Goal: Complete application form

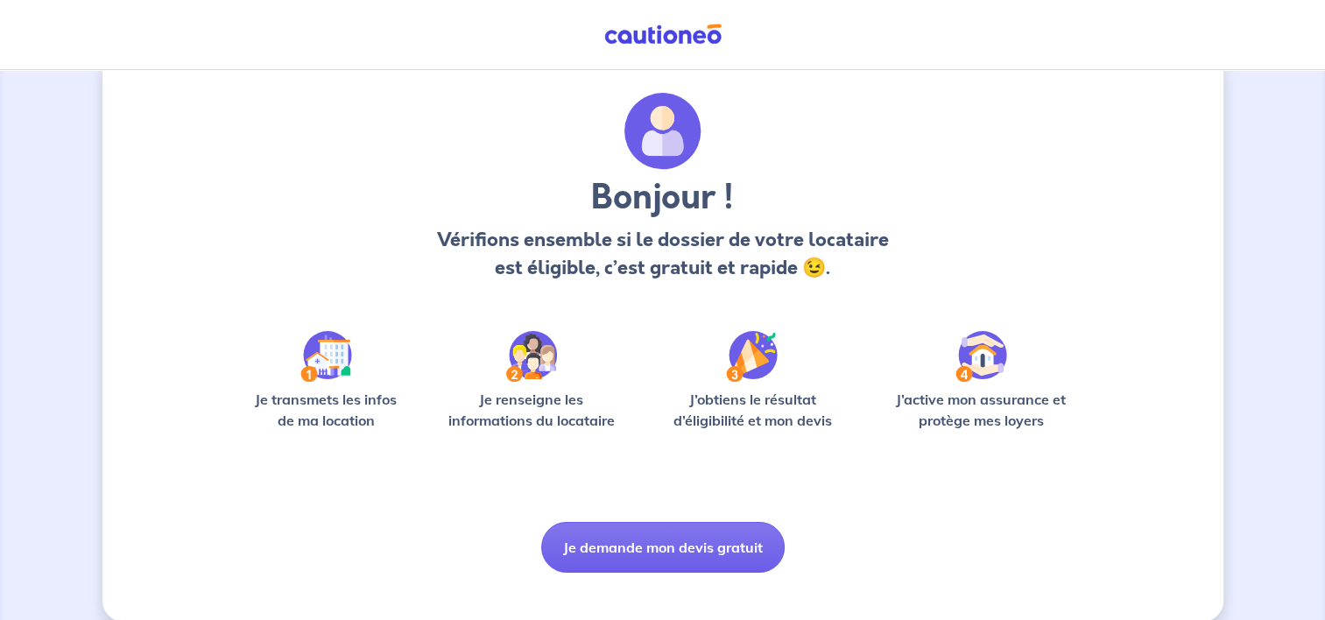
scroll to position [63, 0]
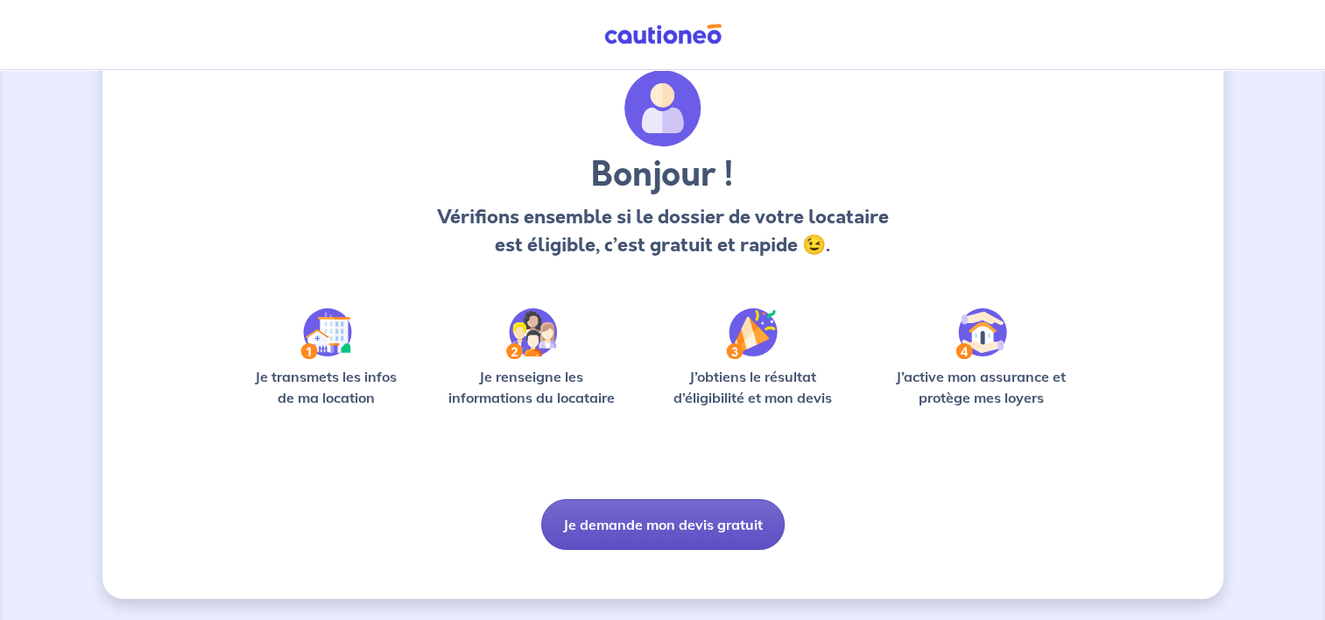
click at [699, 519] on button "Je demande mon devis gratuit" at bounding box center [663, 524] width 244 height 51
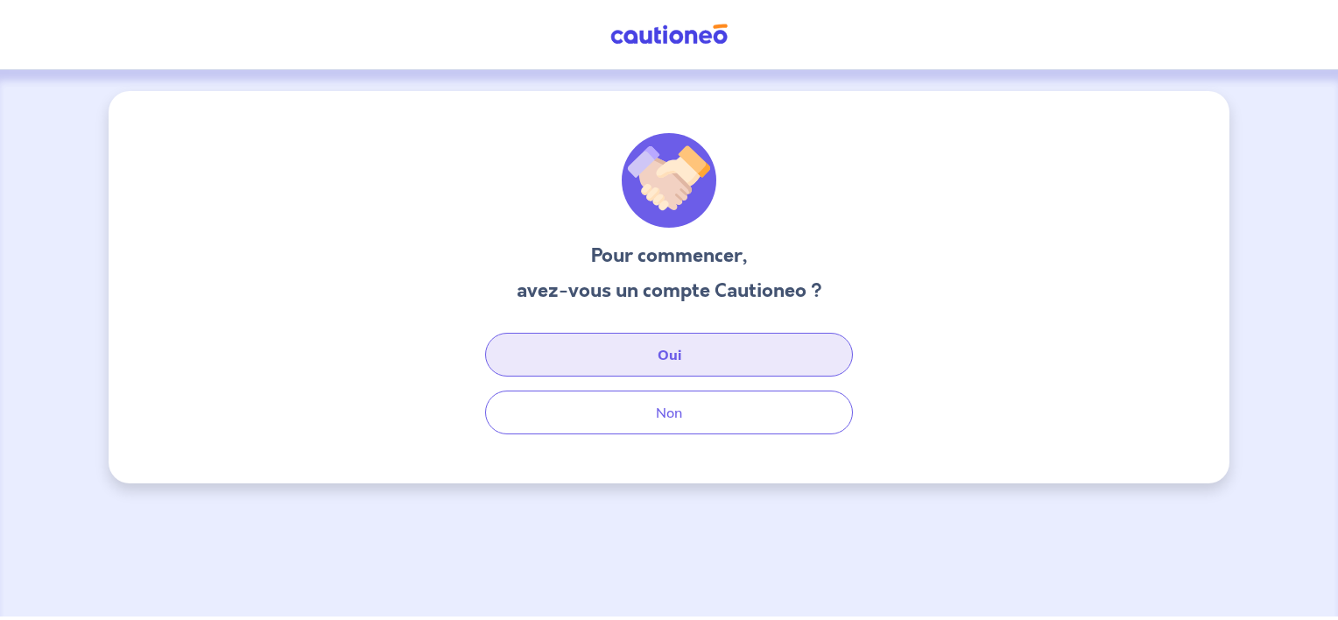
click at [661, 355] on button "Oui" at bounding box center [669, 355] width 368 height 44
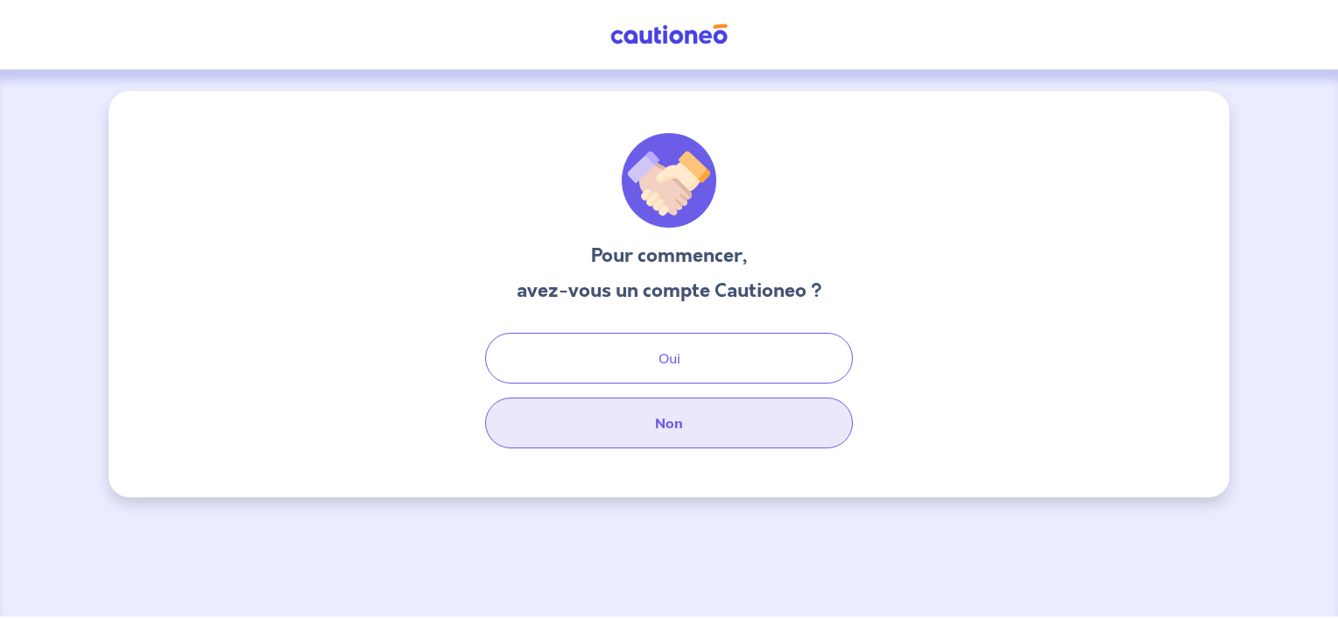
click at [708, 433] on button "Non" at bounding box center [669, 423] width 368 height 51
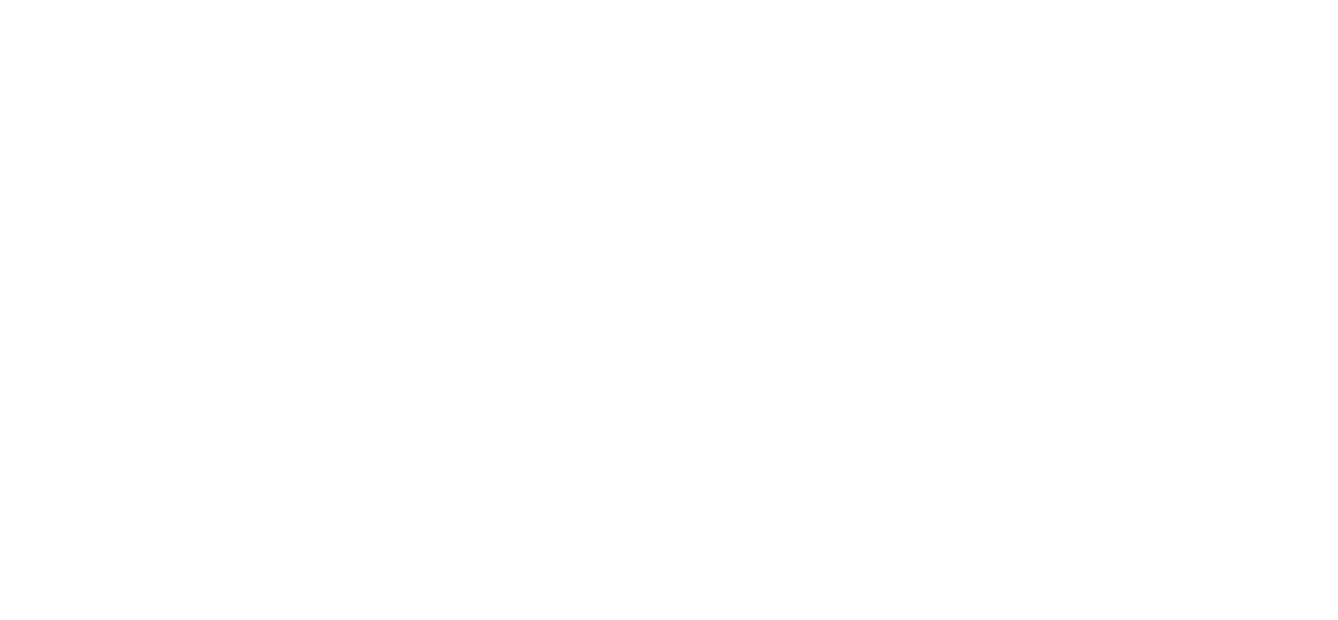
select select "FR"
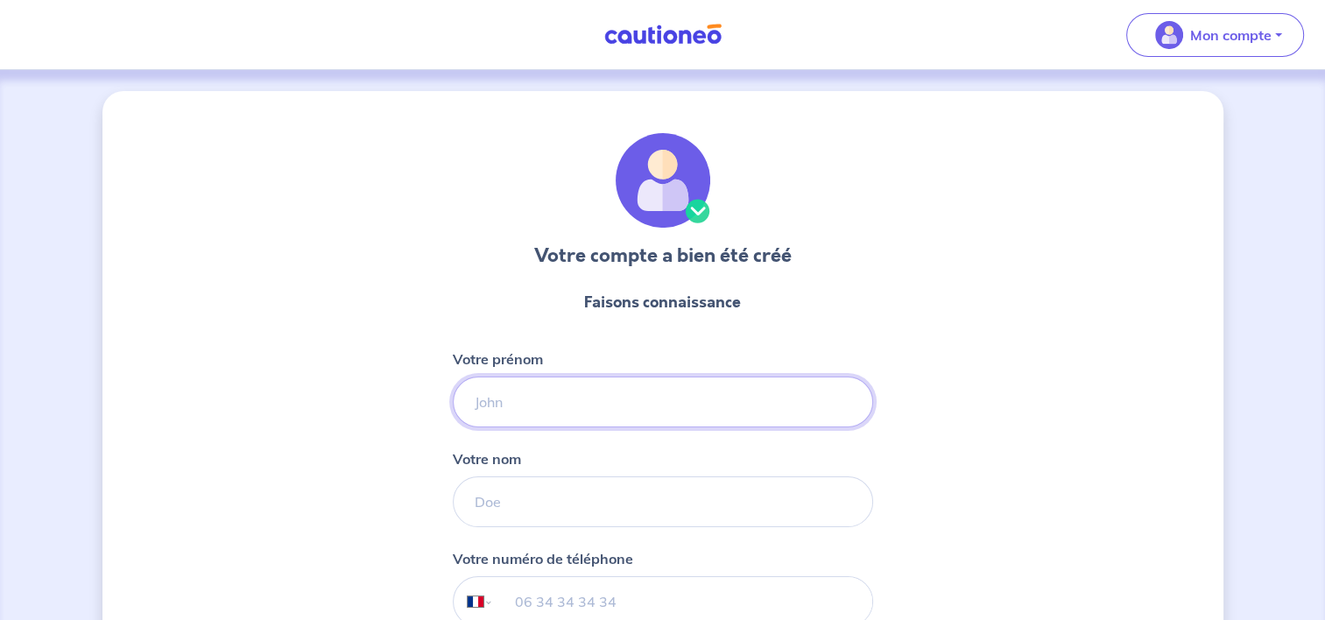
click at [571, 408] on input "Votre prénom" at bounding box center [663, 402] width 420 height 51
type input "Joelle"
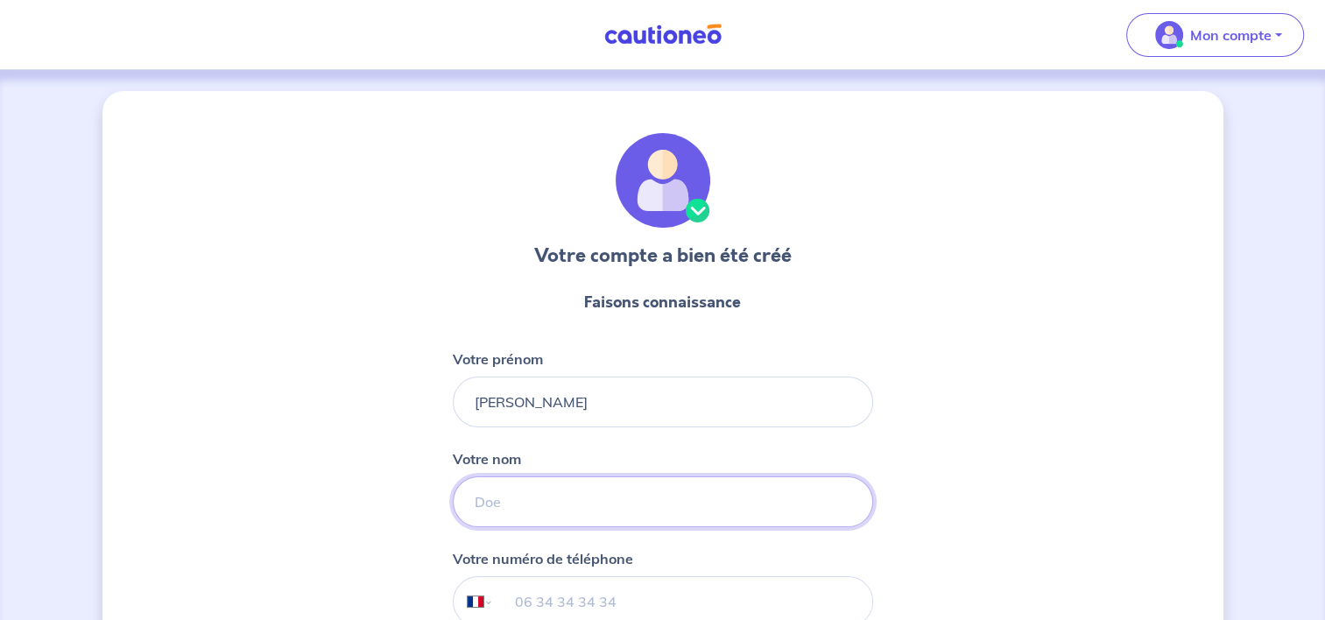
type input "LERENARD"
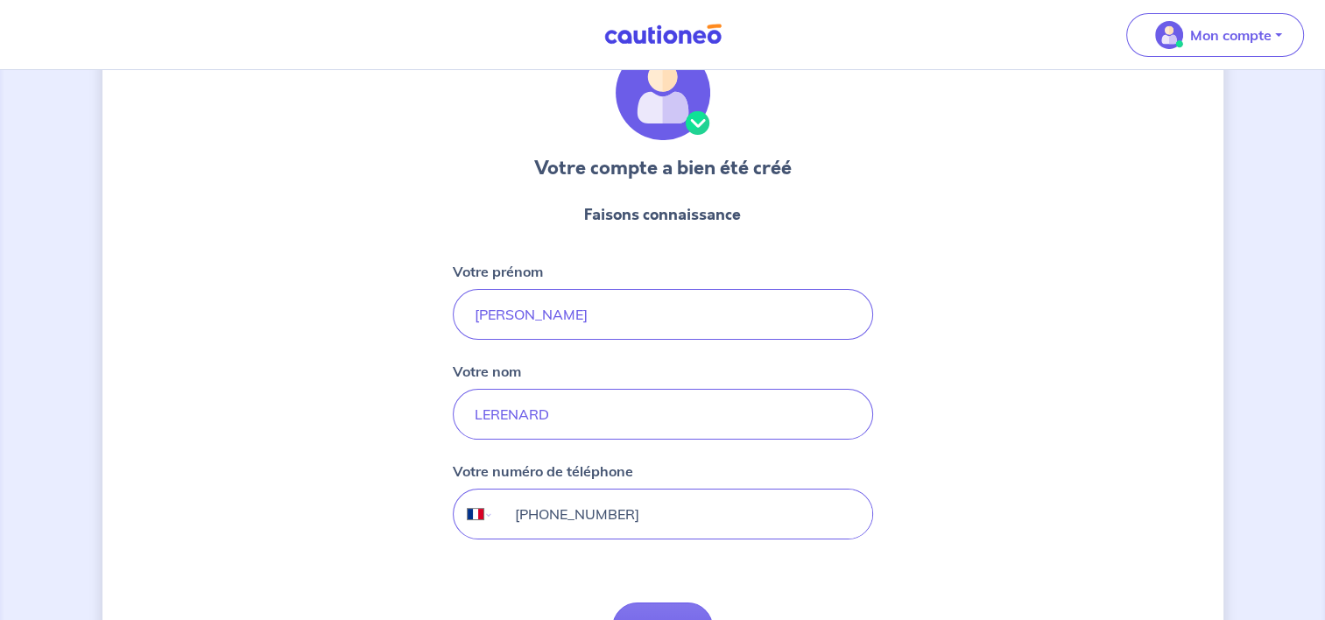
drag, startPoint x: 666, startPoint y: 519, endPoint x: 513, endPoint y: 518, distance: 152.4
click at [513, 518] on input "+33 7 69 90 73 61" at bounding box center [682, 514] width 378 height 49
click at [644, 517] on input "+33 7 69 90 73 61" at bounding box center [682, 514] width 378 height 49
drag, startPoint x: 540, startPoint y: 513, endPoint x: 710, endPoint y: 513, distance: 169.9
click at [710, 513] on input "+33 7 69 90 73 61" at bounding box center [682, 514] width 378 height 49
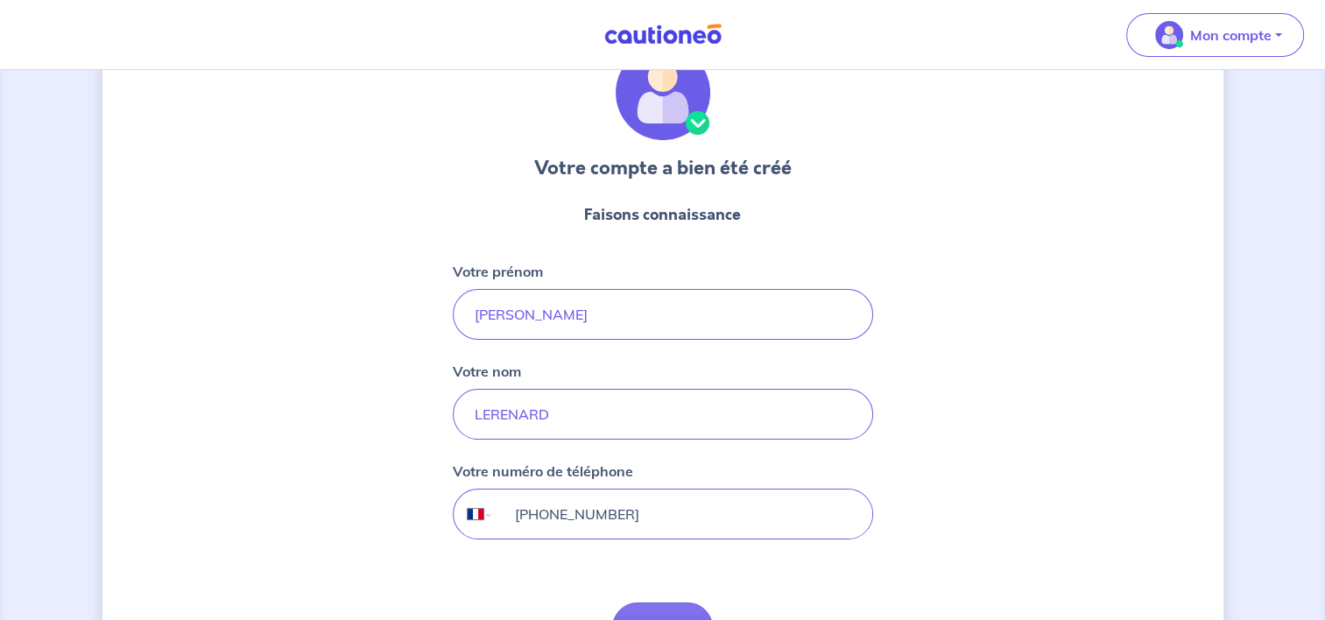
type input "+33 6 49 62 65 05"
click at [946, 533] on div "Votre compte a bien été créé Faisons connaissance Votre prénom Joelle Votre nom…" at bounding box center [662, 360] width 1121 height 713
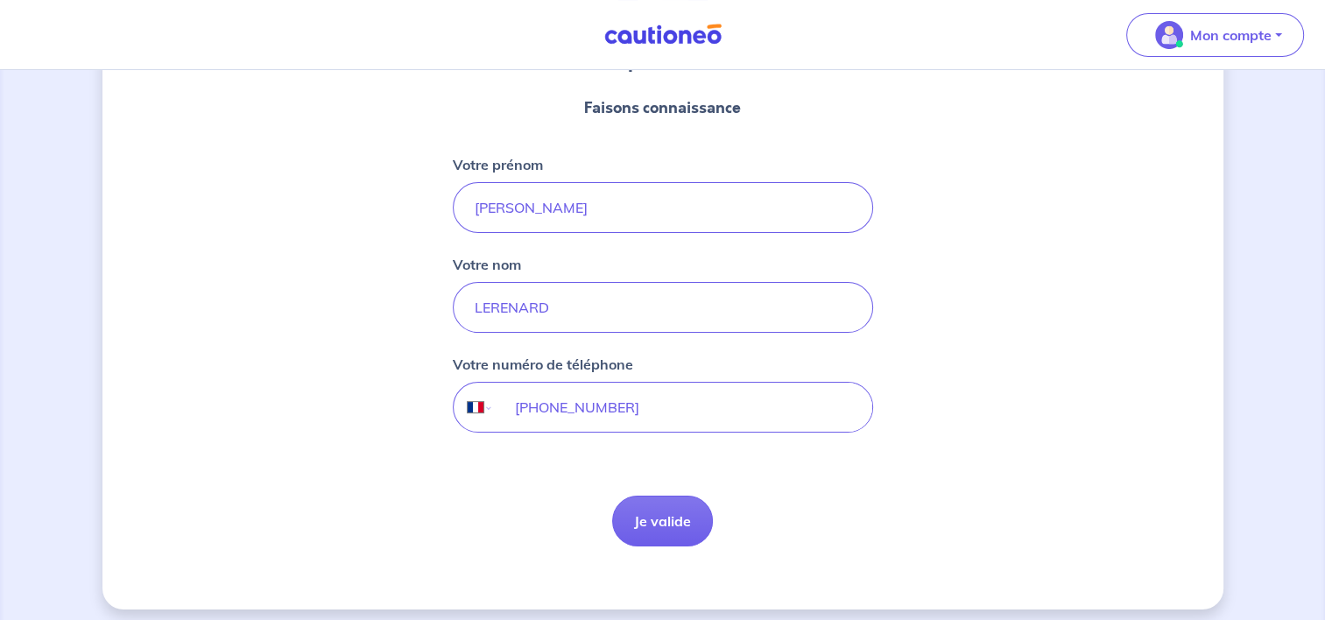
scroll to position [203, 0]
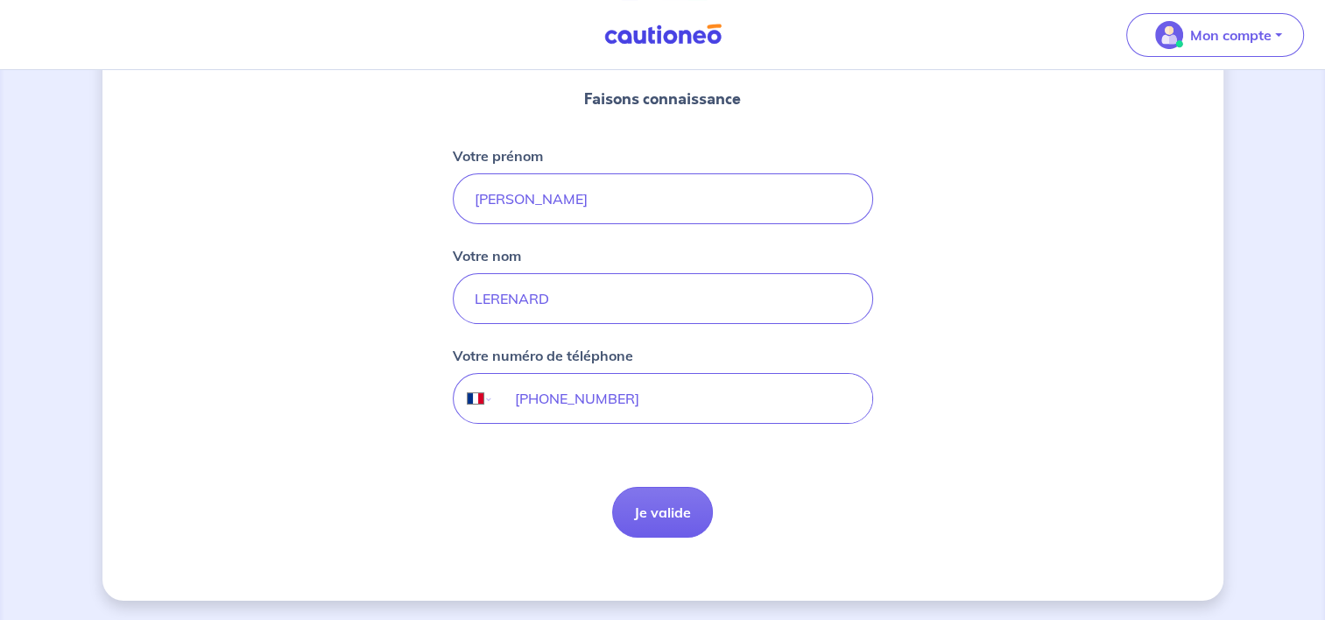
click at [679, 515] on button "Je valide" at bounding box center [662, 512] width 101 height 51
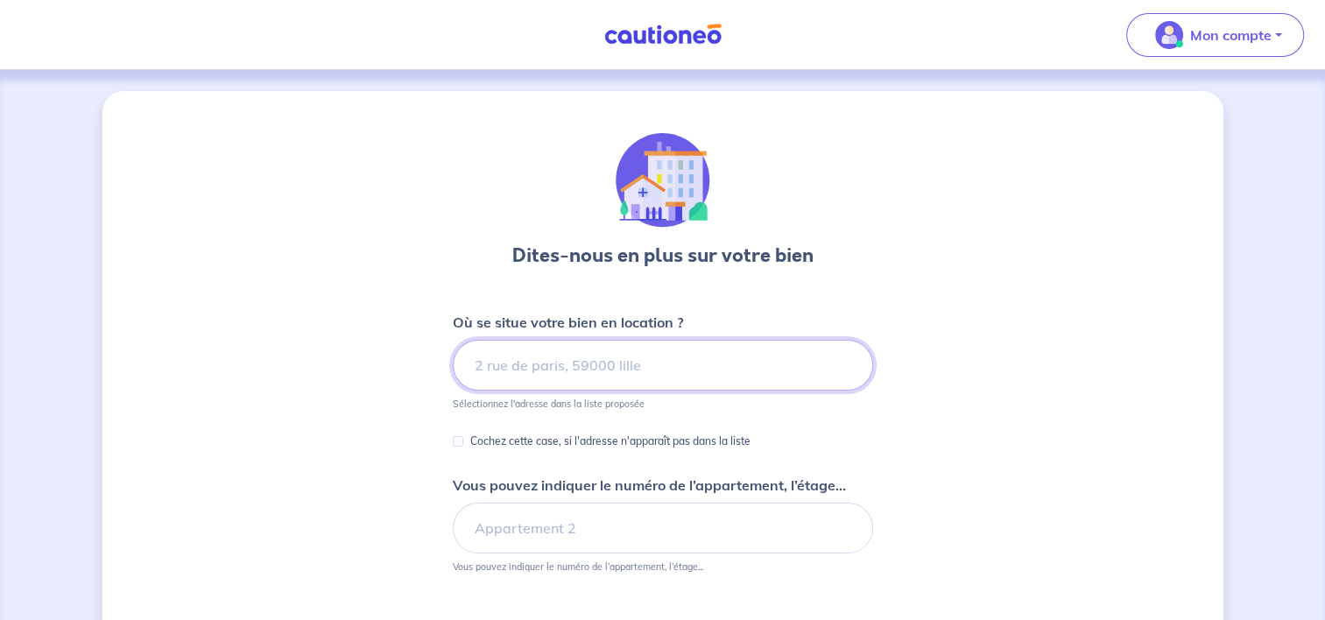
click at [580, 367] on input at bounding box center [663, 365] width 420 height 51
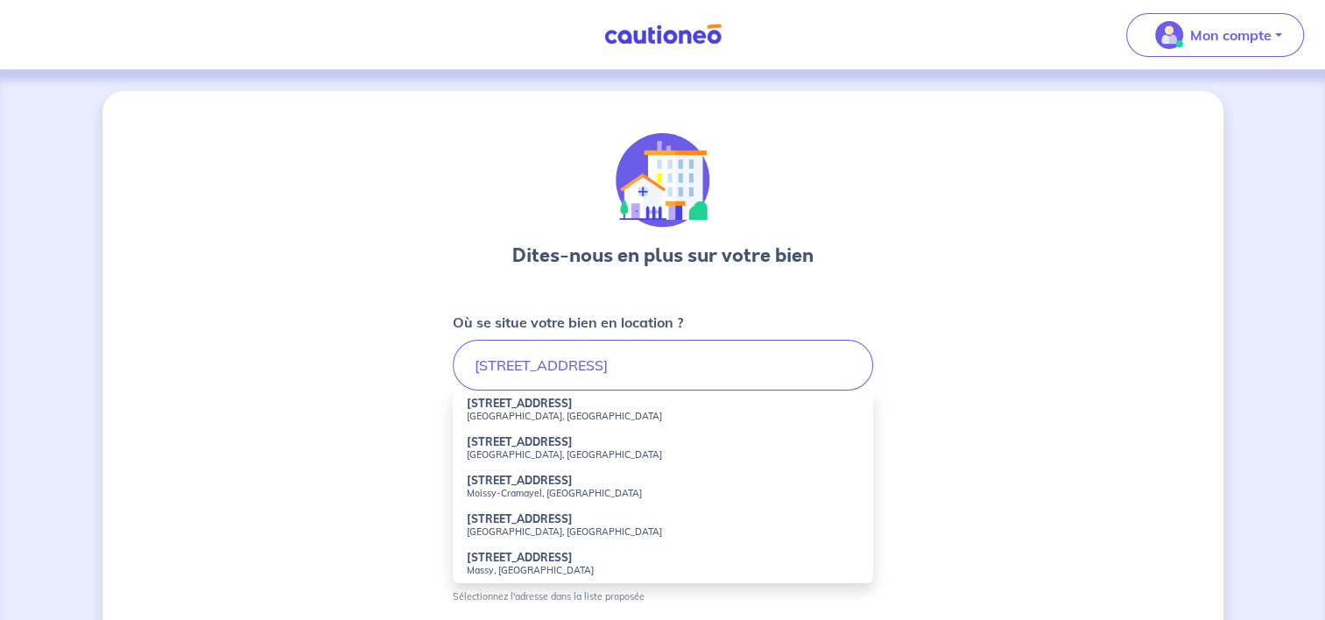
click at [515, 406] on strong "8 Rue d'Oslo" at bounding box center [520, 403] width 106 height 13
type input "8 Rue d'Oslo, Paris, France"
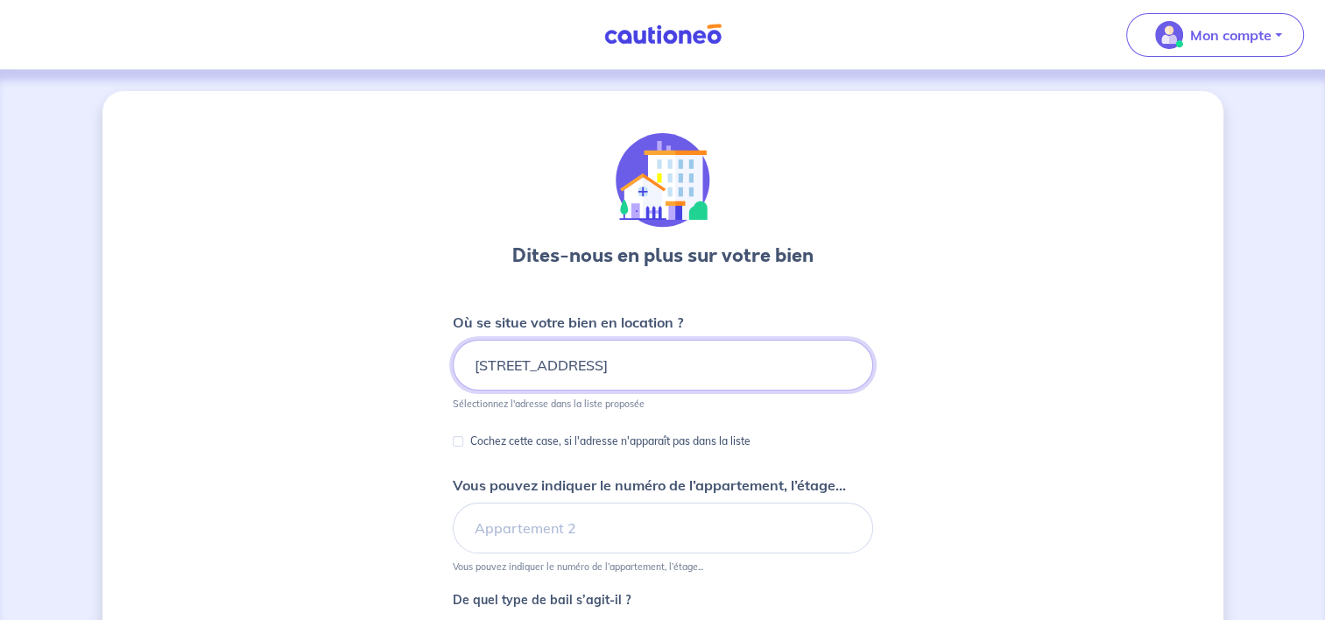
click at [666, 363] on input "8 Rue d'Oslo, Paris, France" at bounding box center [663, 365] width 420 height 51
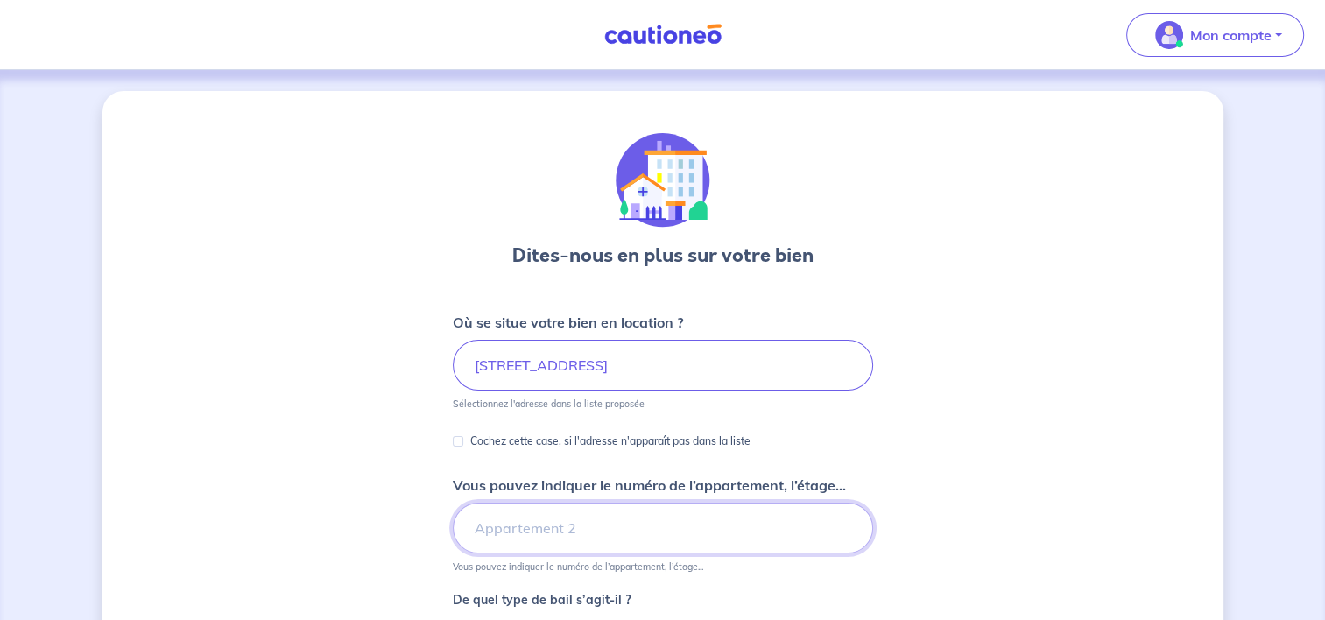
click at [670, 525] on input "Vous pouvez indiquer le numéro de l’appartement, l’étage..." at bounding box center [663, 528] width 420 height 51
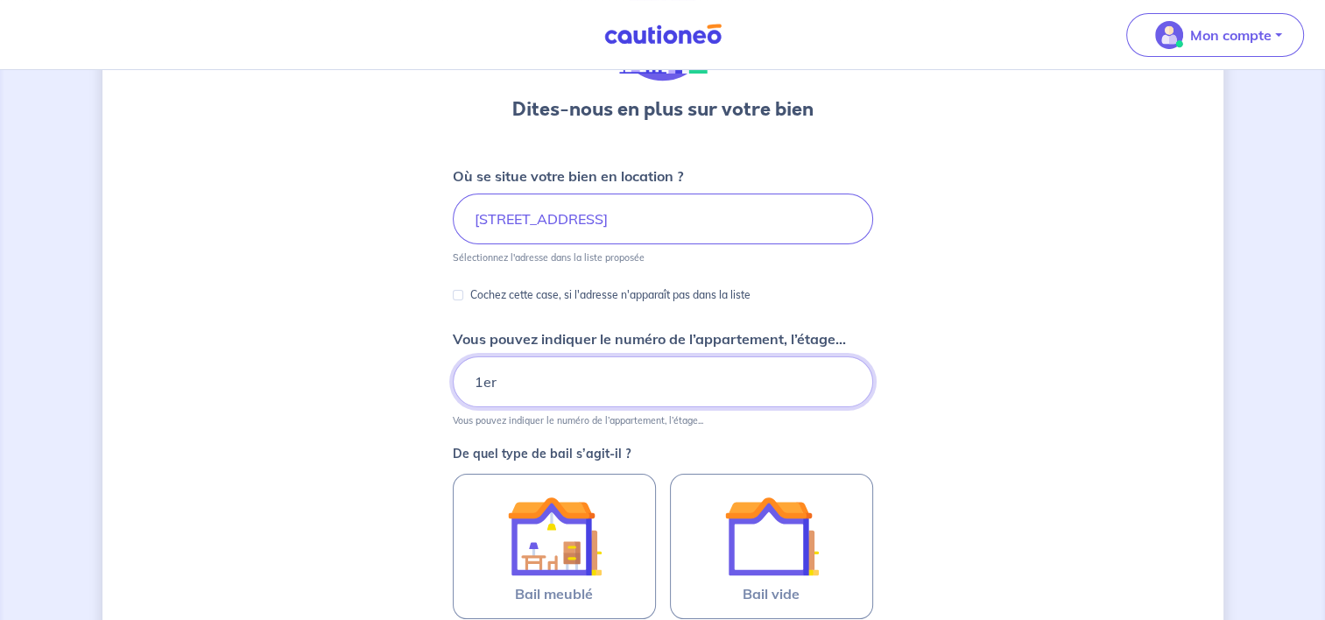
scroll to position [263, 0]
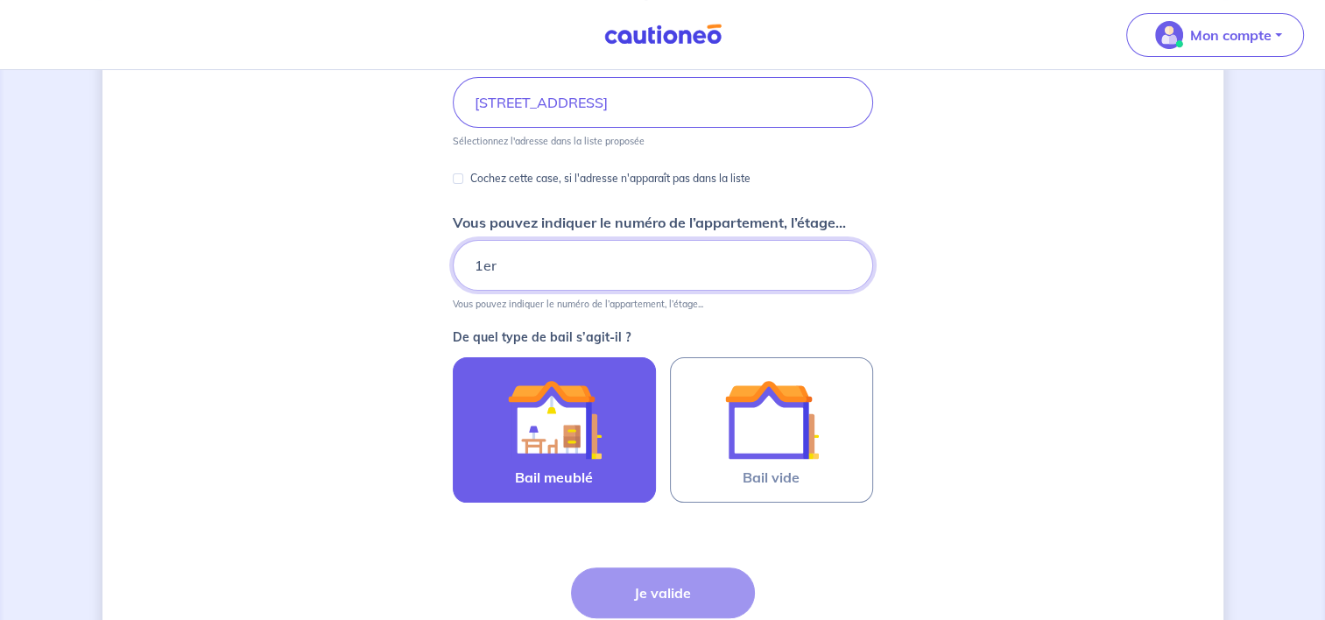
type input "1er"
click at [574, 444] on img at bounding box center [554, 419] width 95 height 95
click at [0, 0] on input "Bail meublé" at bounding box center [0, 0] width 0 height 0
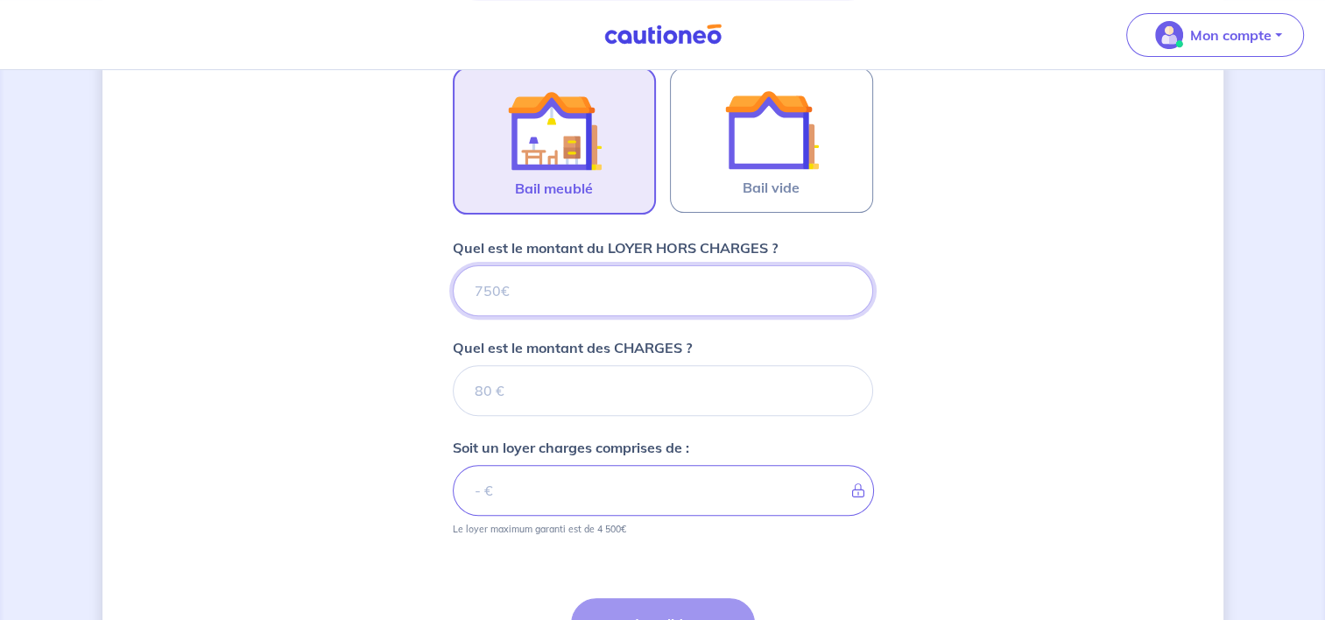
scroll to position [552, 0]
click at [565, 289] on input "Quel est le montant du LOYER HORS CHARGES ?" at bounding box center [663, 291] width 420 height 51
click at [519, 294] on input "Quel est le montant du LOYER HORS CHARGES ?" at bounding box center [663, 291] width 420 height 51
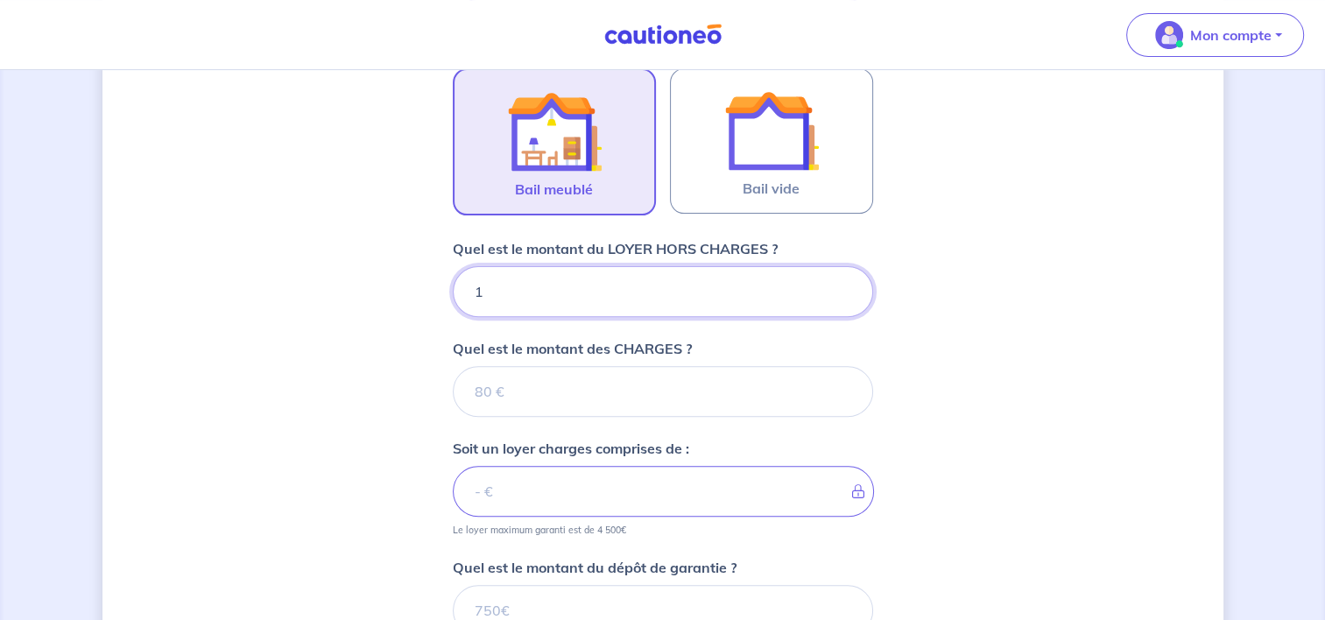
type input "17"
type input "170"
type input "1700"
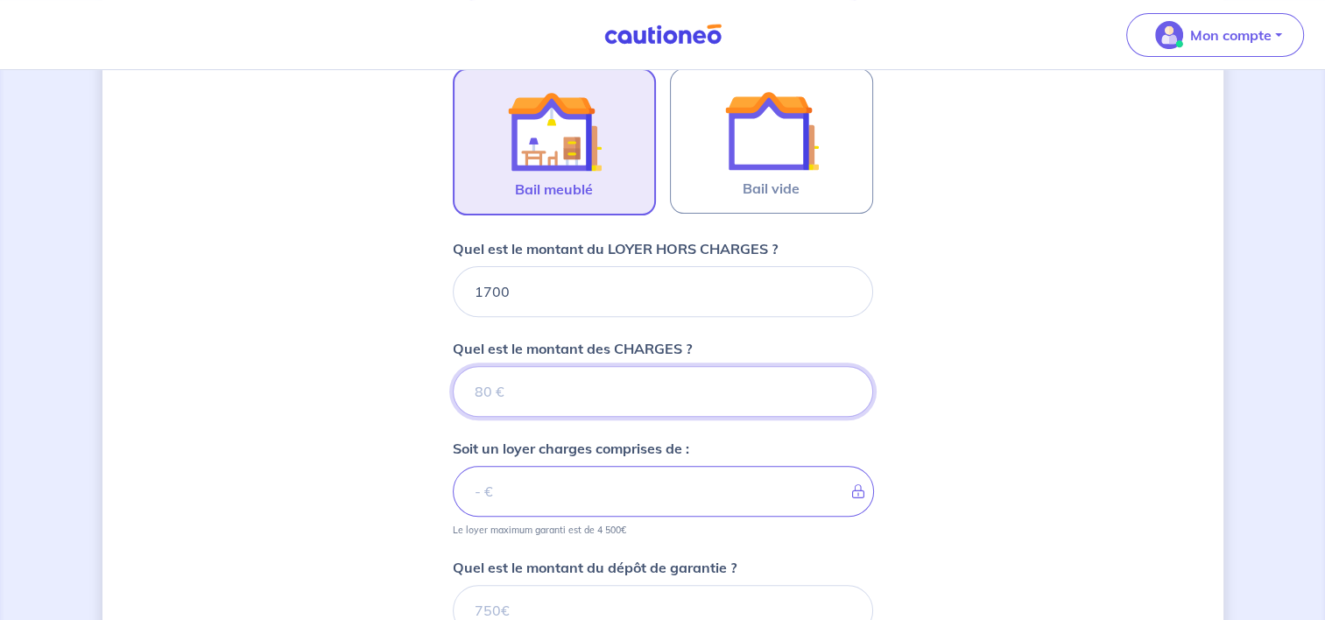
click at [555, 392] on input "Quel est le montant des CHARGES ?" at bounding box center [663, 391] width 420 height 51
type input "17"
type input "1701"
type input "170"
type input "1870"
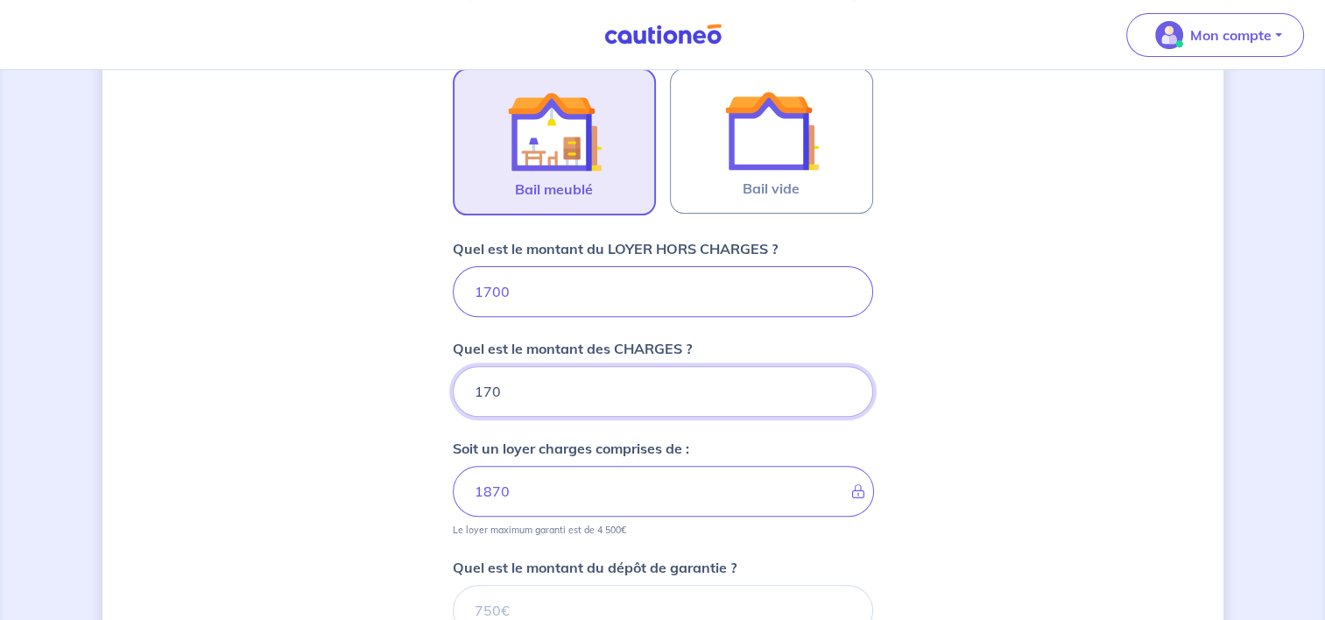
type input "170"
click at [1021, 498] on div "Dites-nous en plus sur votre bien Où se situe votre bien en location ? 8 Rue d'…" at bounding box center [662, 218] width 1121 height 1358
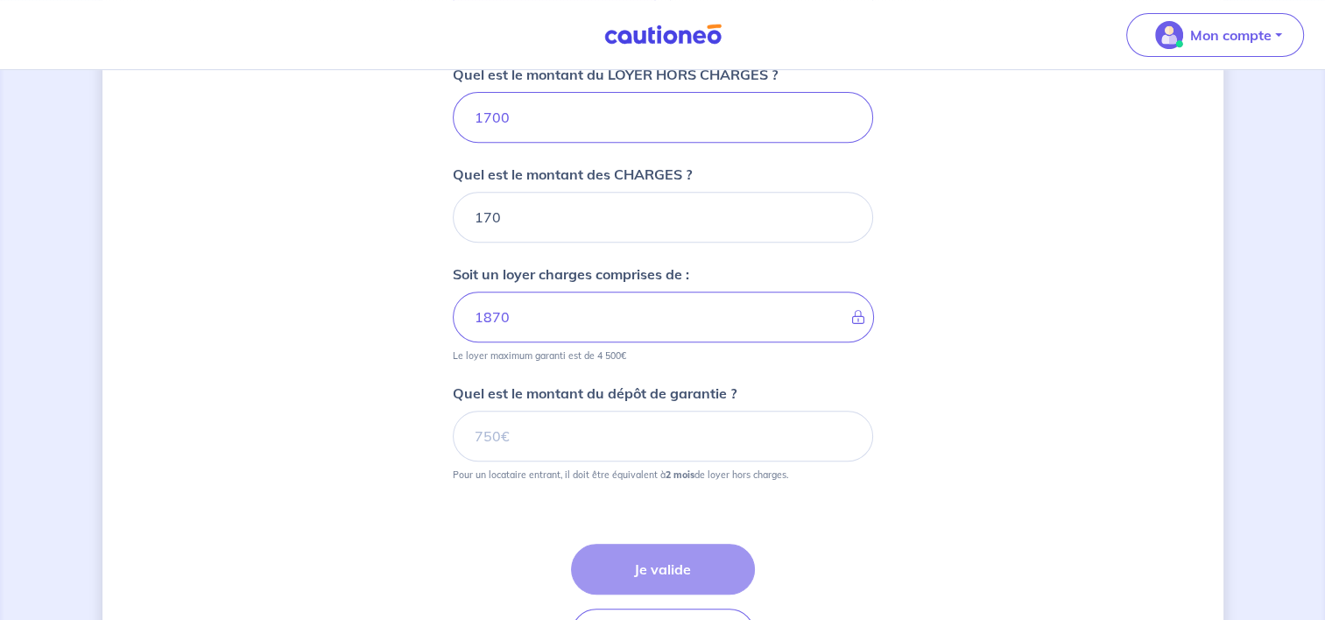
scroll to position [727, 0]
click at [606, 443] on input "Quel est le montant du dépôt de garantie ?" at bounding box center [663, 435] width 420 height 51
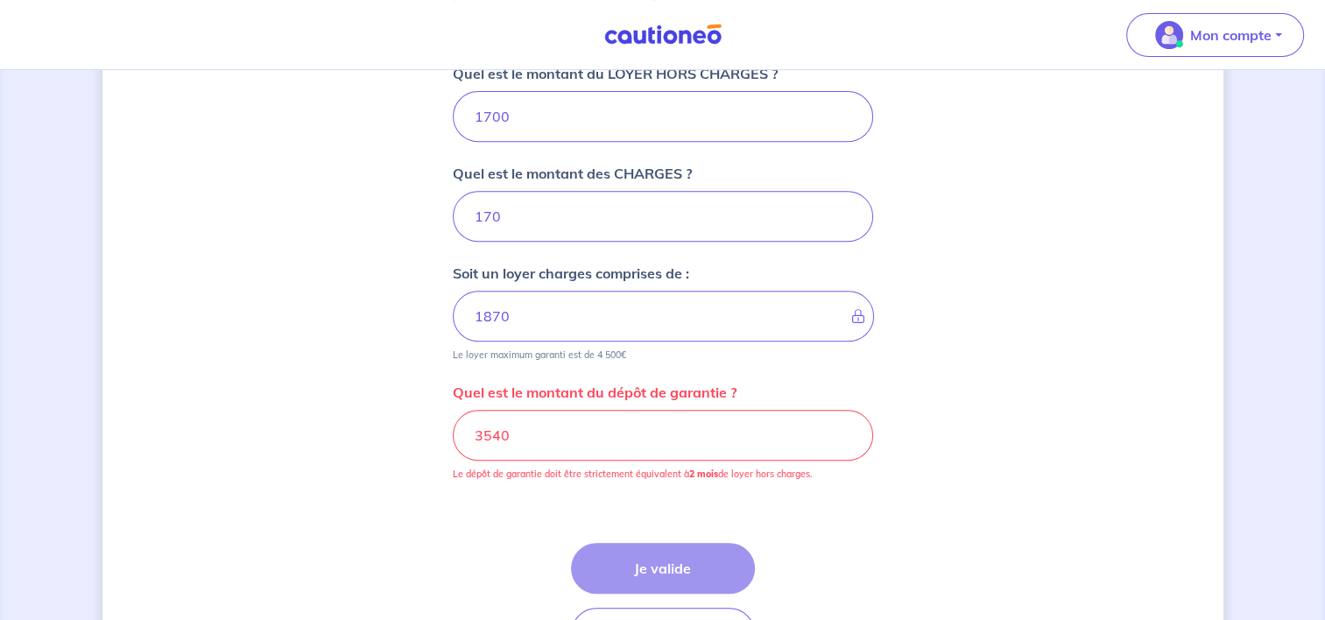
drag, startPoint x: 1069, startPoint y: 504, endPoint x: 988, endPoint y: 526, distance: 83.7
click at [1067, 505] on div "Dites-nous en plus sur votre bien Où se situe votre bien en location ? 8 Rue d'…" at bounding box center [662, 43] width 1121 height 1358
drag, startPoint x: 512, startPoint y: 435, endPoint x: 413, endPoint y: 427, distance: 98.5
click at [413, 427] on div "Dites-nous en plus sur votre bien Où se situe votre bien en location ? 8 Rue d'…" at bounding box center [662, 43] width 1121 height 1358
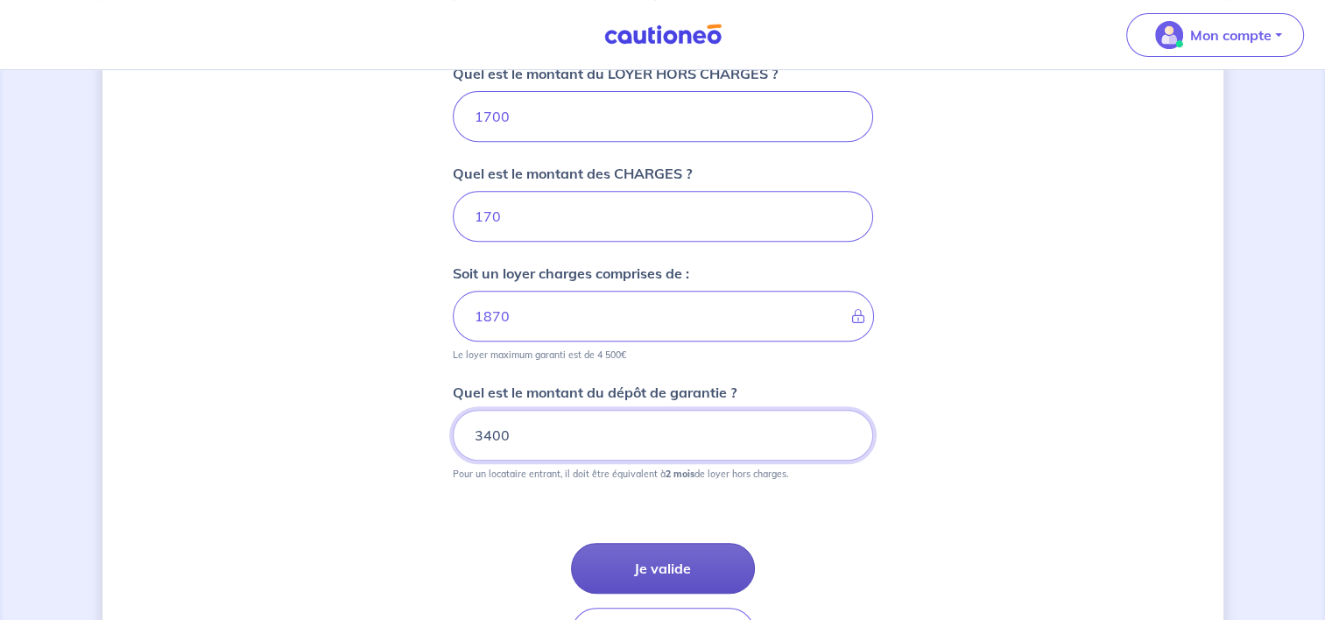
type input "3400"
click at [685, 556] on button "Je valide" at bounding box center [663, 568] width 184 height 51
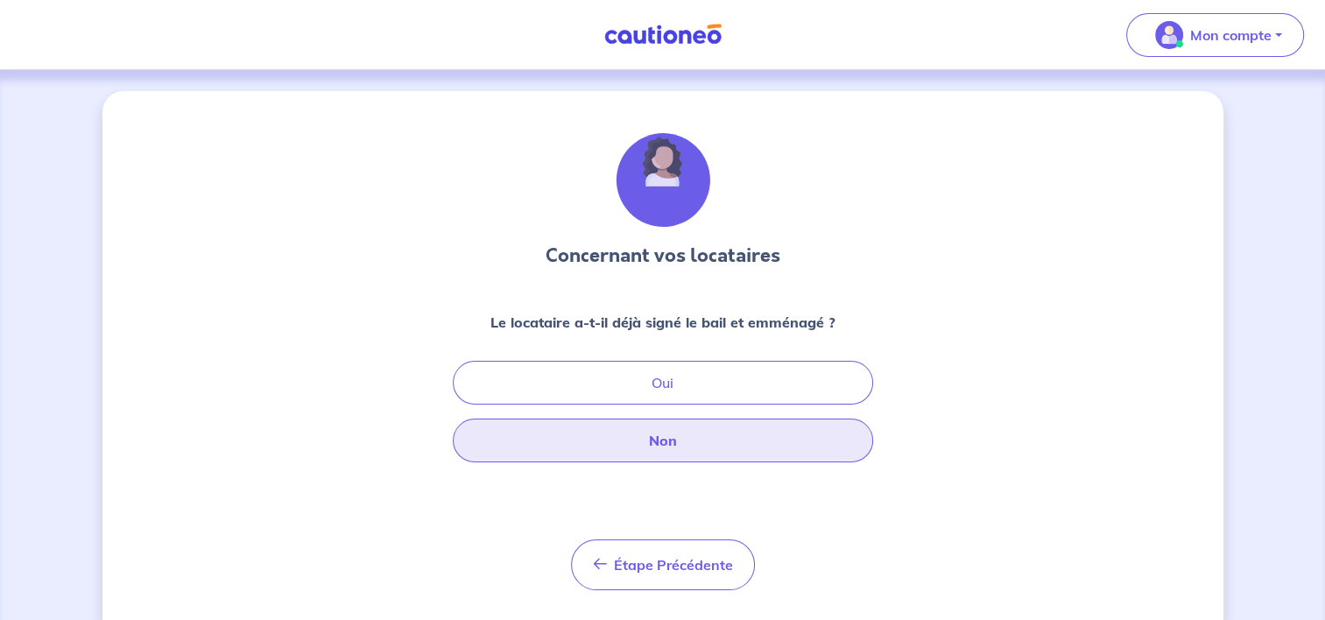
click at [661, 437] on button "Non" at bounding box center [663, 441] width 420 height 44
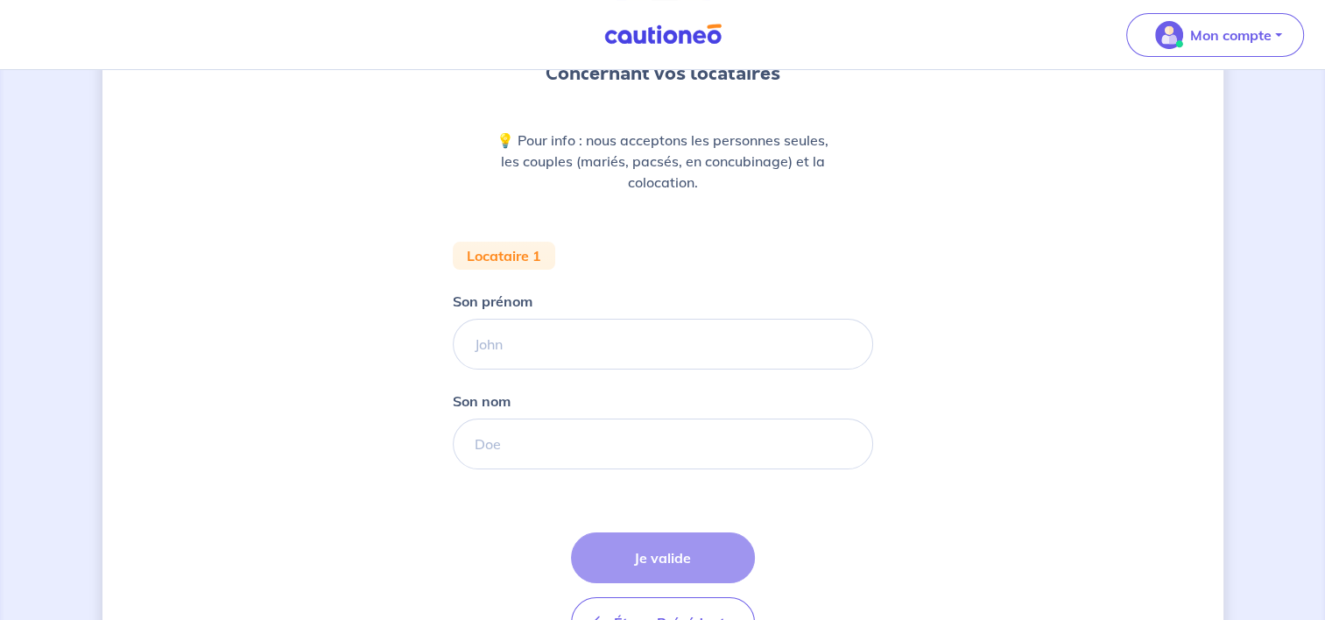
scroll to position [117, 0]
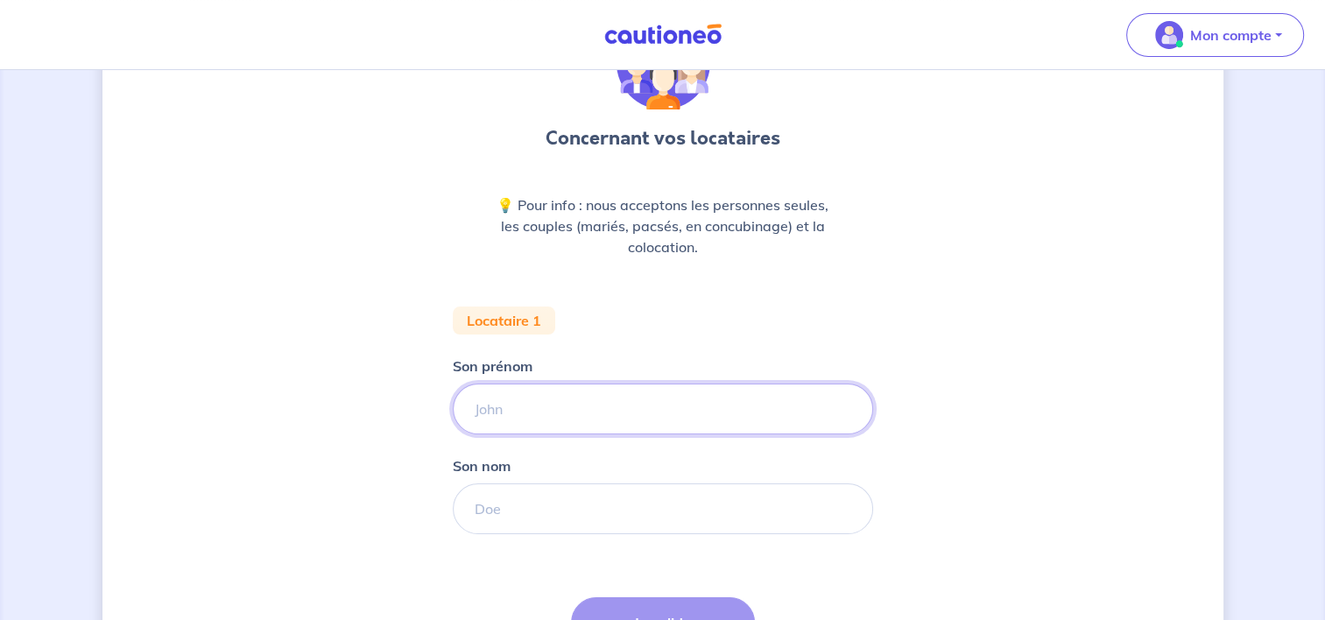
click at [575, 404] on input "Son prénom" at bounding box center [663, 409] width 420 height 51
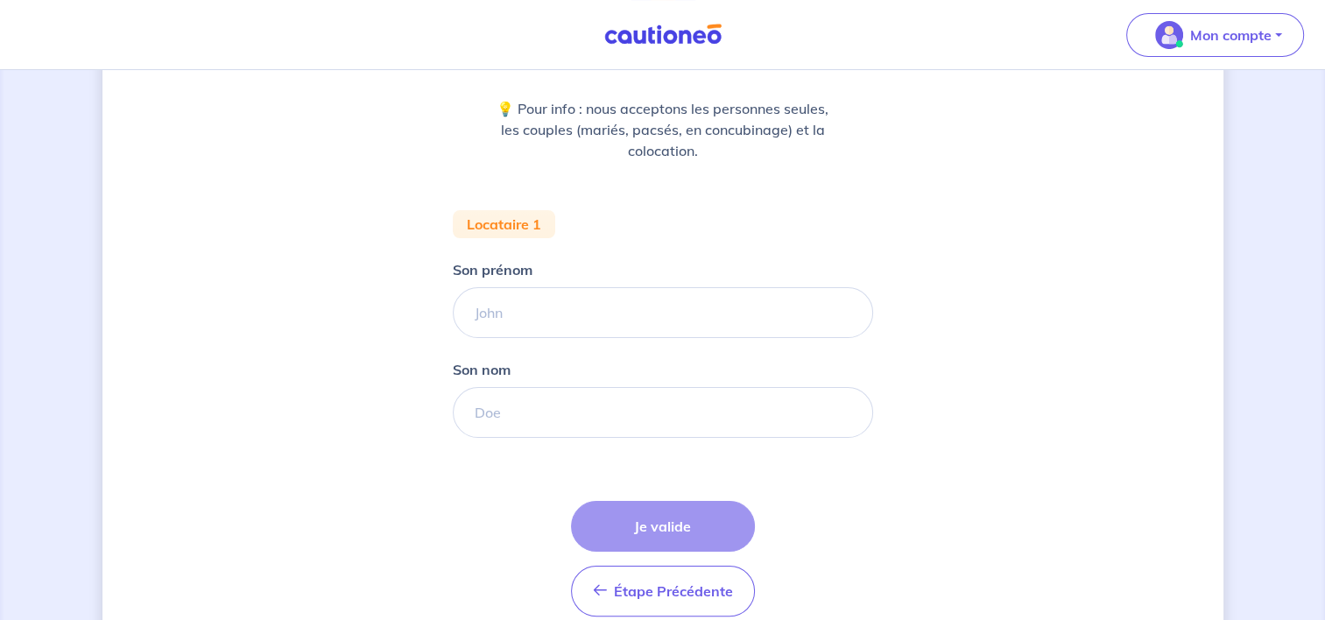
scroll to position [293, 0]
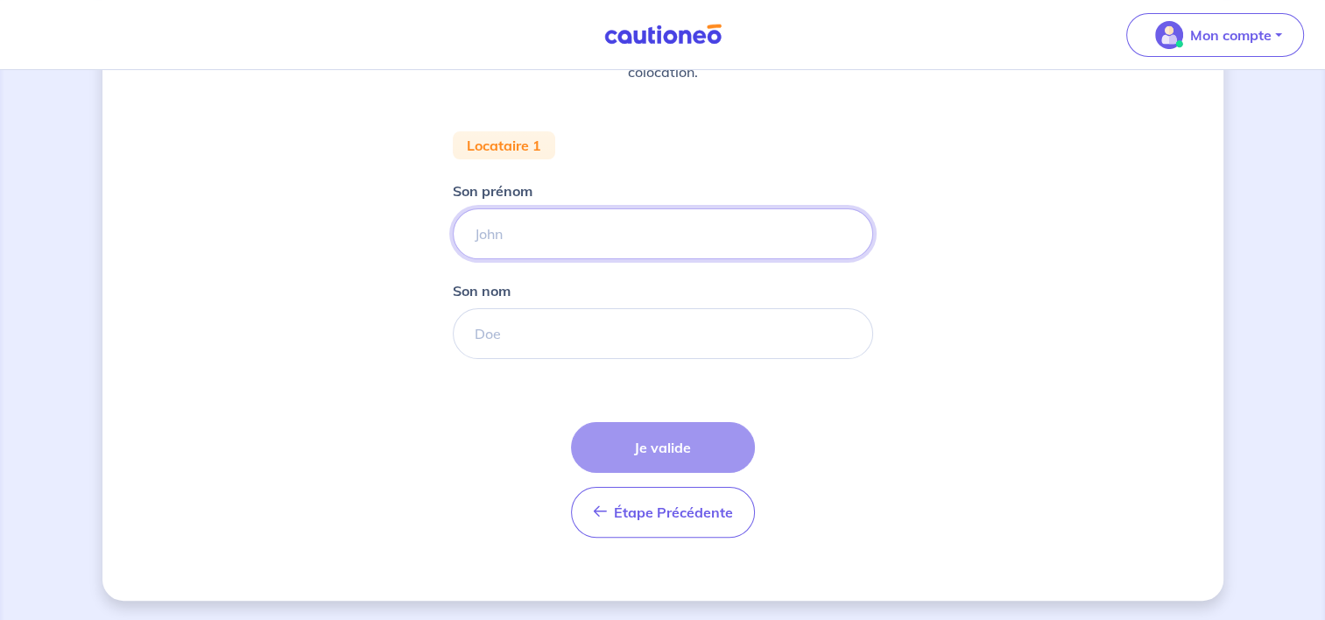
click at [554, 234] on input "Son prénom" at bounding box center [663, 233] width 420 height 51
click at [928, 474] on div "Concernant vos locataires 💡 Pour info : nous acceptons les personnes seules, le…" at bounding box center [662, 200] width 1121 height 802
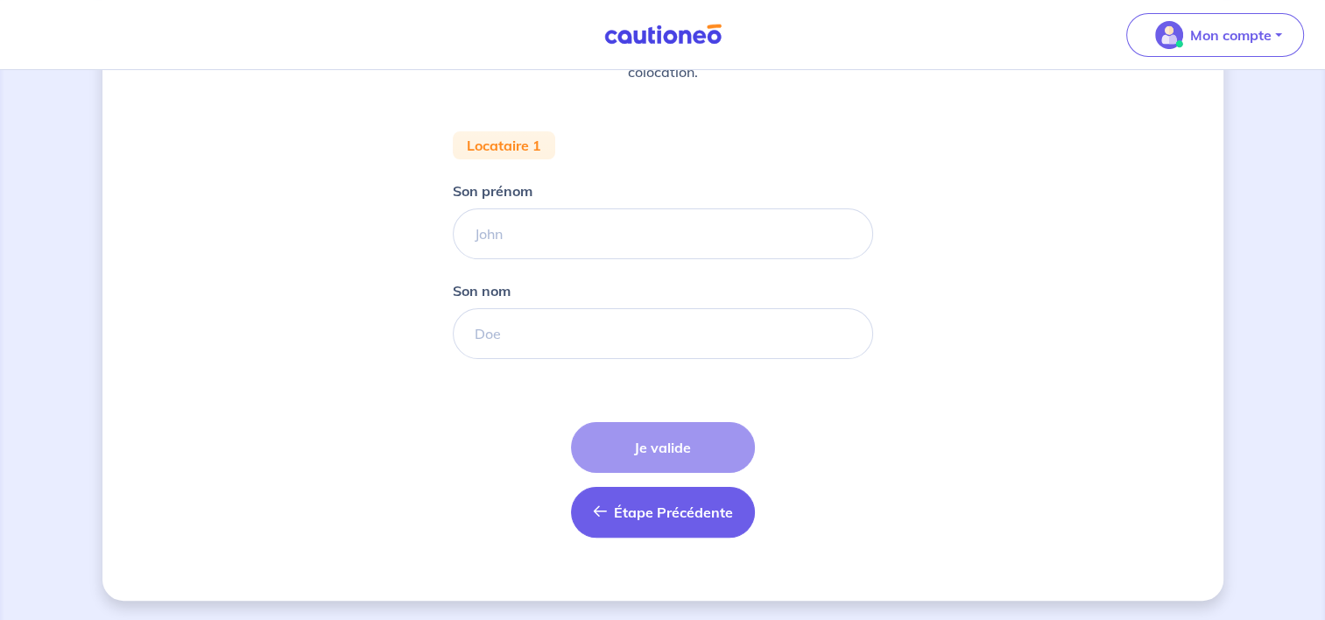
click at [724, 512] on span "Étape Précédente" at bounding box center [673, 513] width 119 height 18
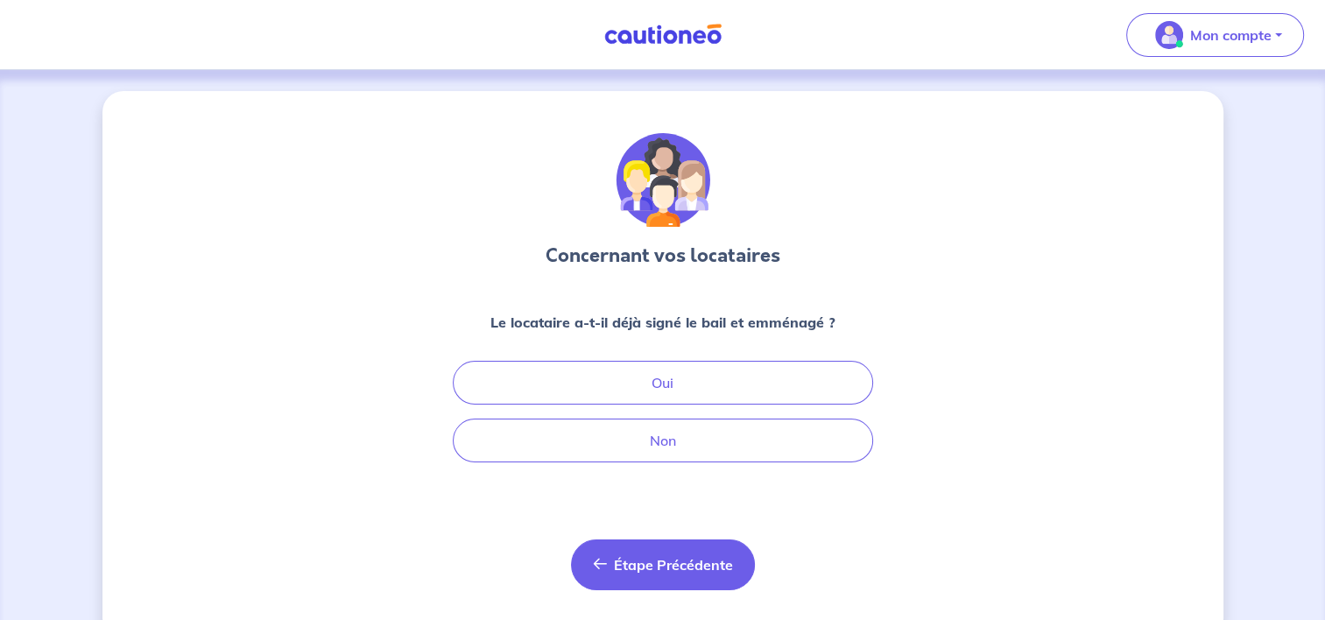
click at [720, 560] on span "Étape Précédente" at bounding box center [673, 565] width 119 height 18
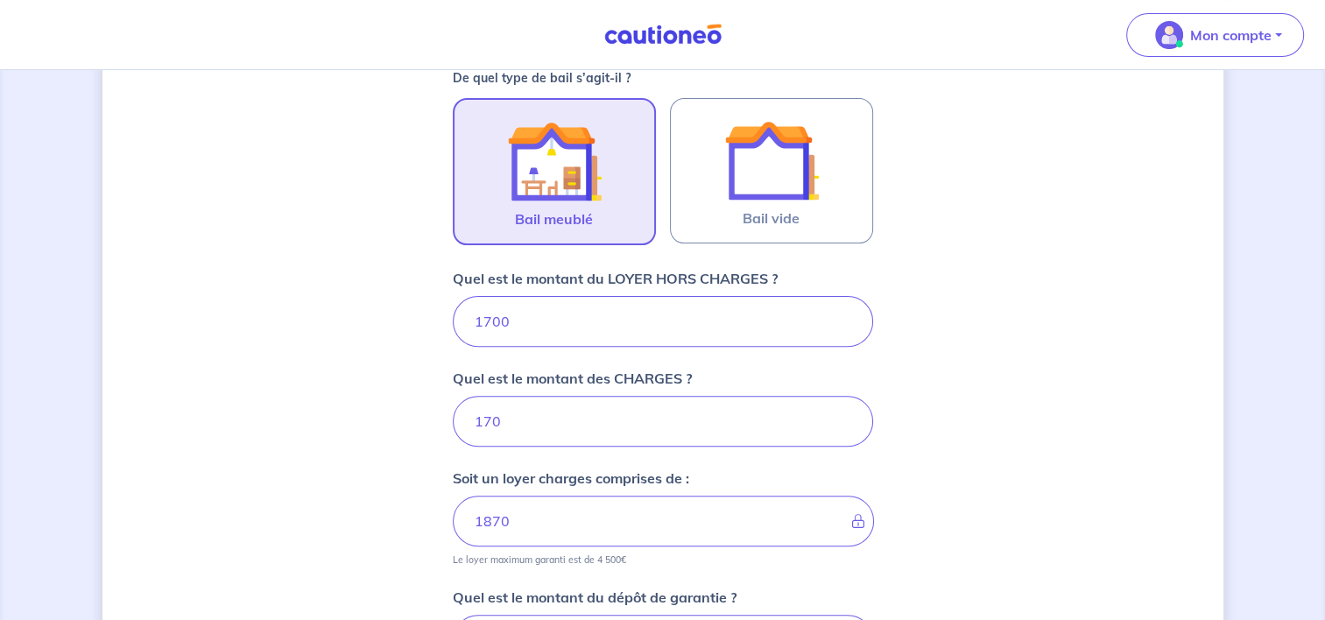
scroll to position [532, 0]
